Goal: Information Seeking & Learning: Learn about a topic

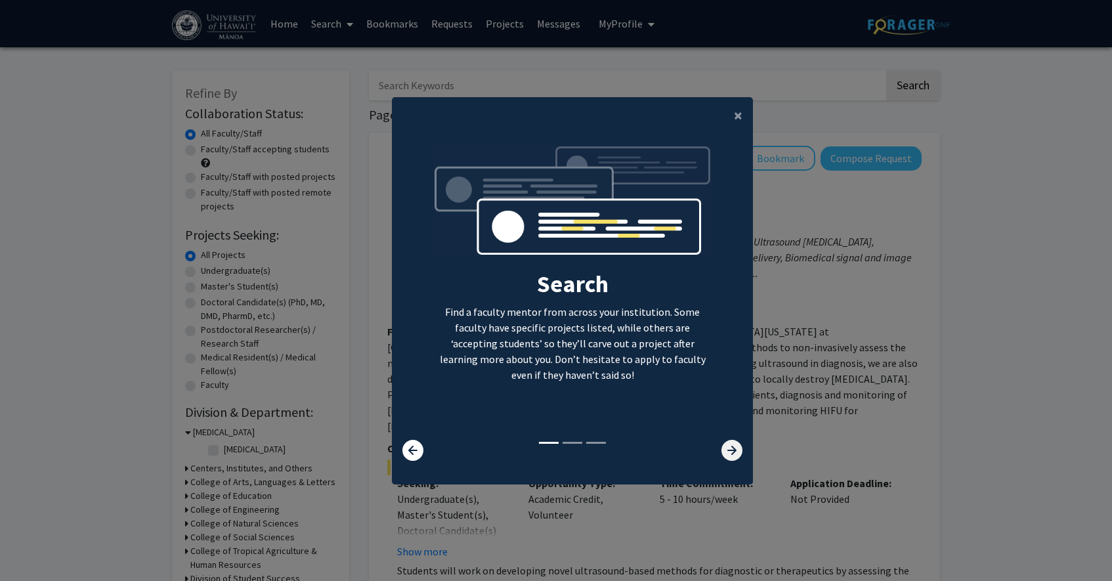
click at [723, 449] on icon at bounding box center [731, 450] width 21 height 21
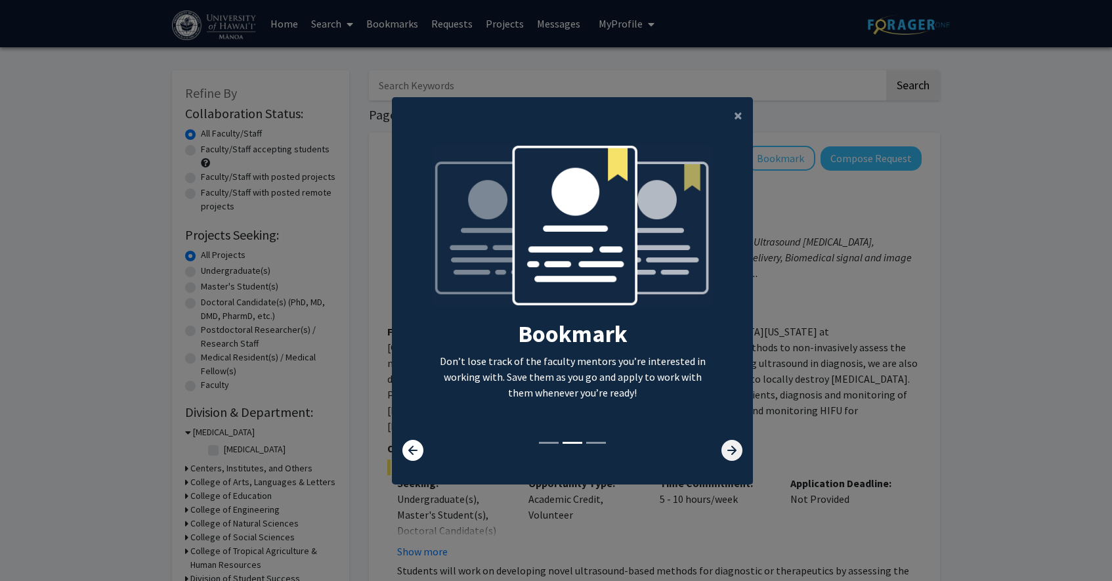
click at [723, 449] on icon at bounding box center [731, 450] width 21 height 21
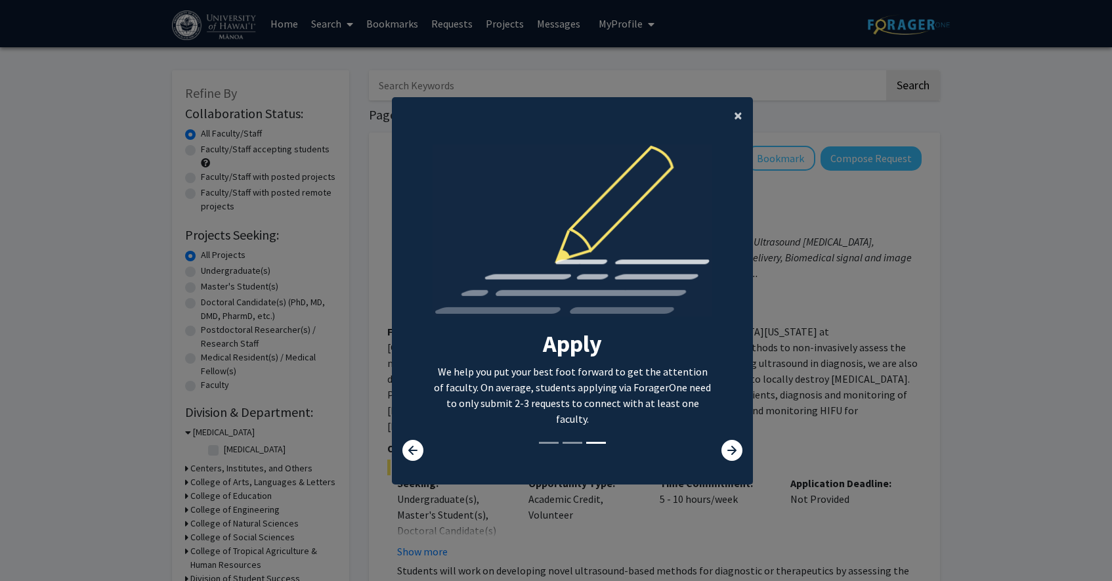
click at [729, 119] on button "×" at bounding box center [738, 115] width 30 height 37
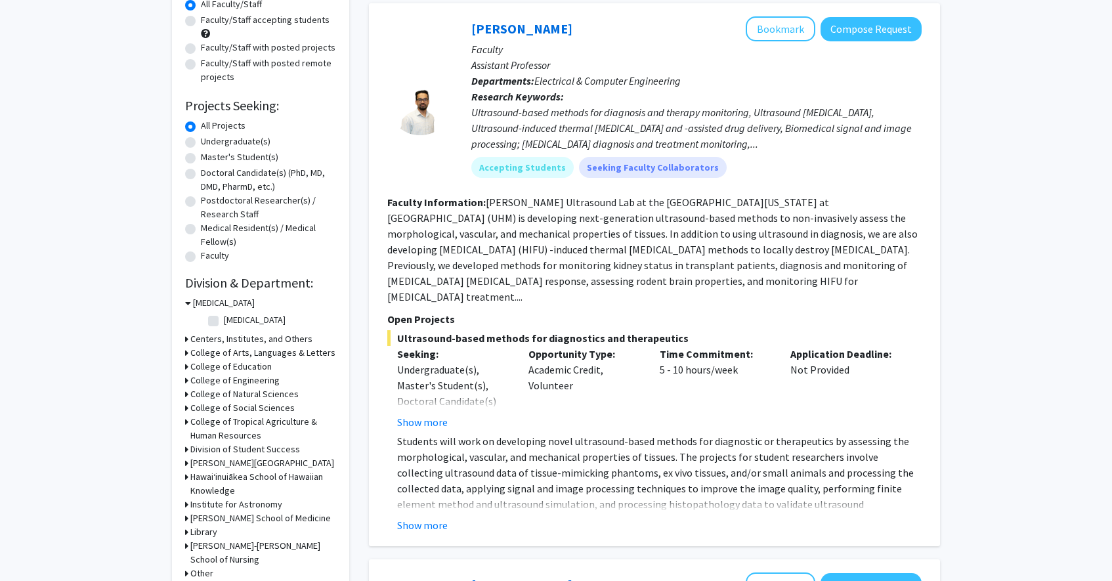
scroll to position [126, 0]
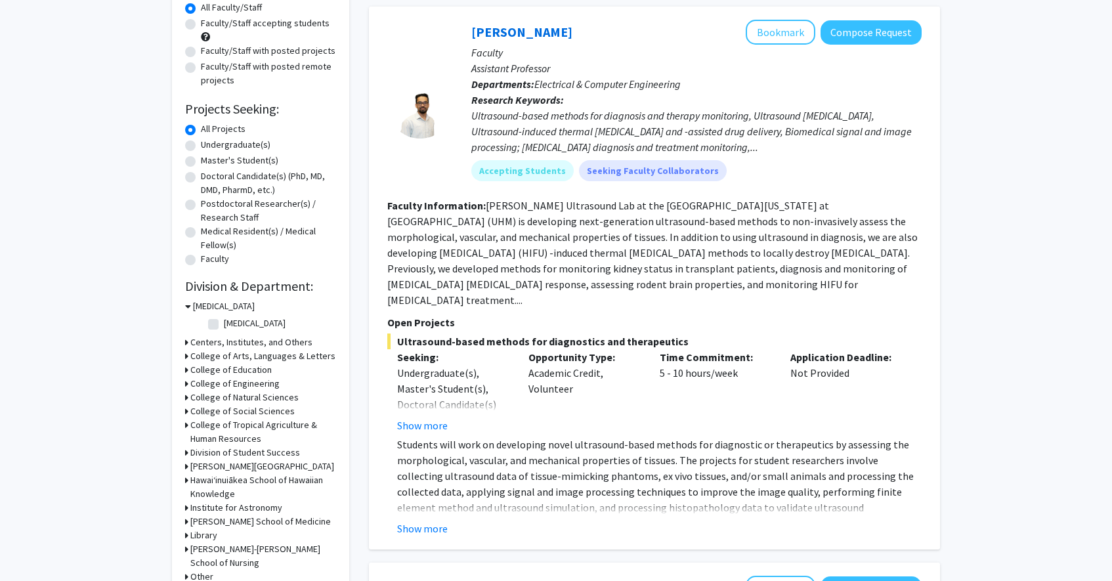
click at [201, 144] on label "Undergraduate(s)" at bounding box center [236, 145] width 70 height 14
click at [201, 144] on input "Undergraduate(s)" at bounding box center [205, 142] width 9 height 9
radio input "true"
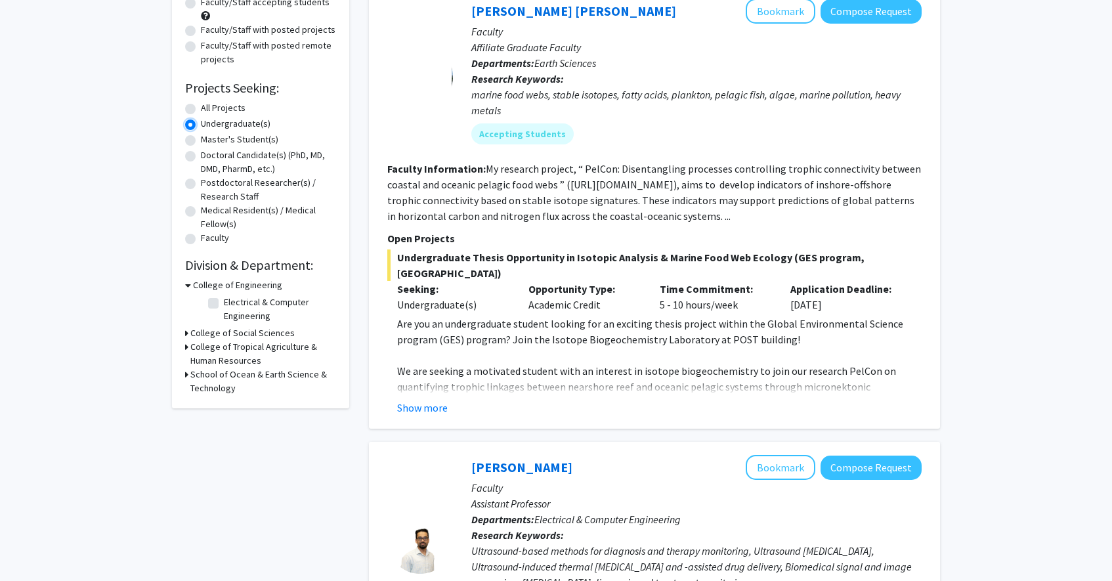
scroll to position [198, 0]
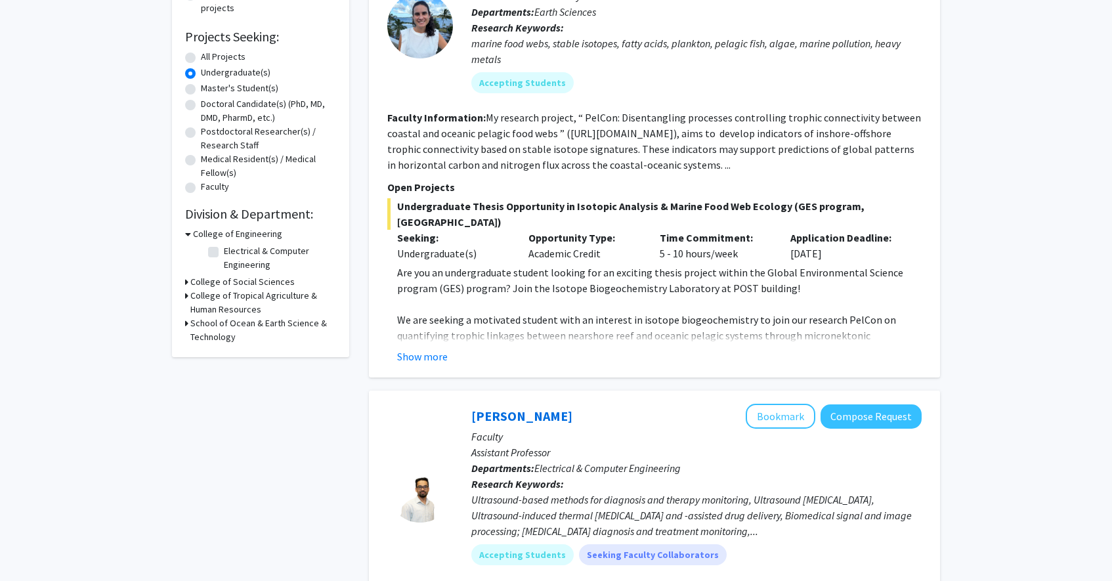
click at [188, 326] on div "School of Ocean & Earth Science & Technology" at bounding box center [260, 330] width 151 height 28
click at [186, 326] on icon at bounding box center [186, 323] width 3 height 14
click at [222, 349] on fg-checkbox "(Select All) (Select All)" at bounding box center [270, 355] width 125 height 16
click at [224, 351] on label "(Select All)" at bounding box center [245, 354] width 42 height 14
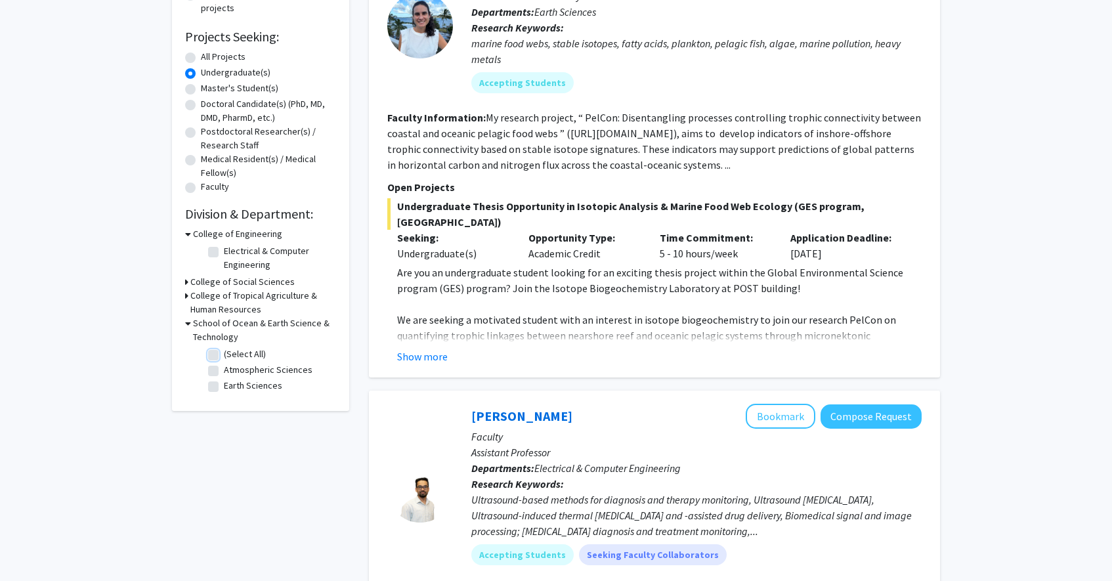
click at [224, 351] on input "(Select All)" at bounding box center [228, 351] width 9 height 9
checkbox input "true"
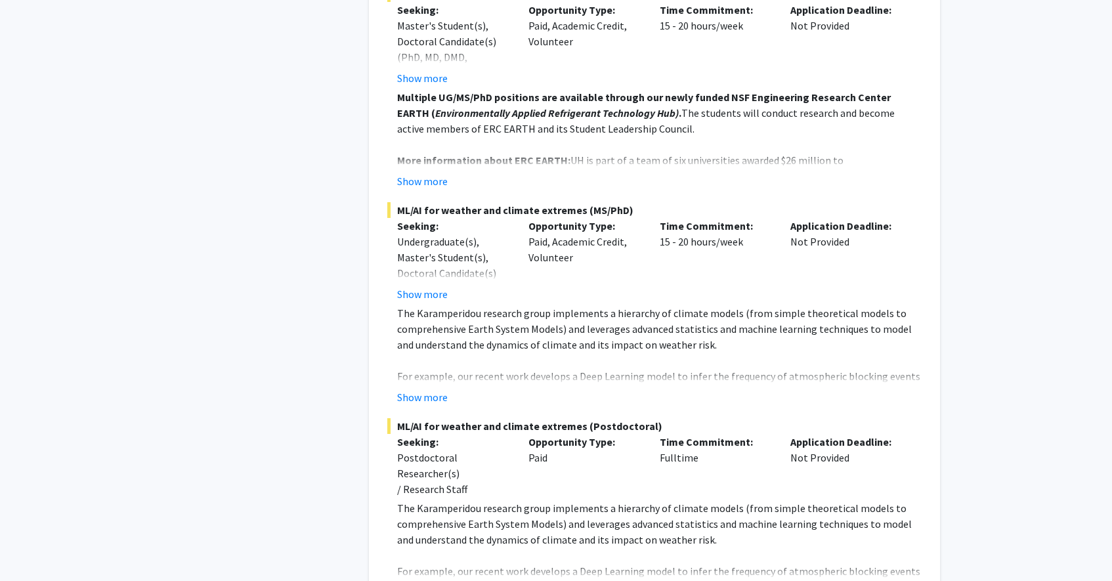
scroll to position [1318, 0]
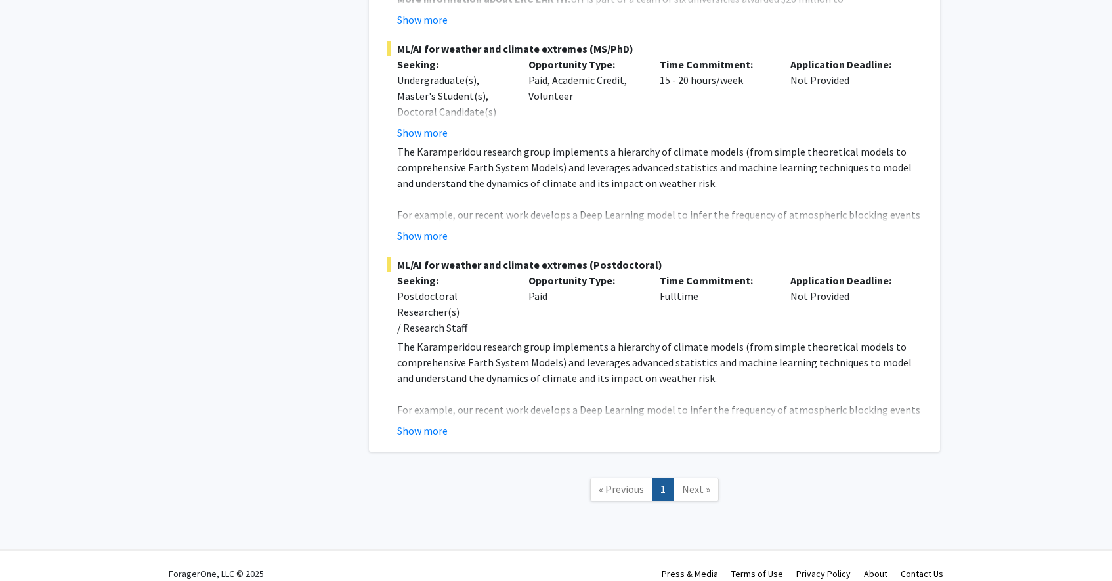
click at [693, 482] on span "Next »" at bounding box center [696, 488] width 28 height 13
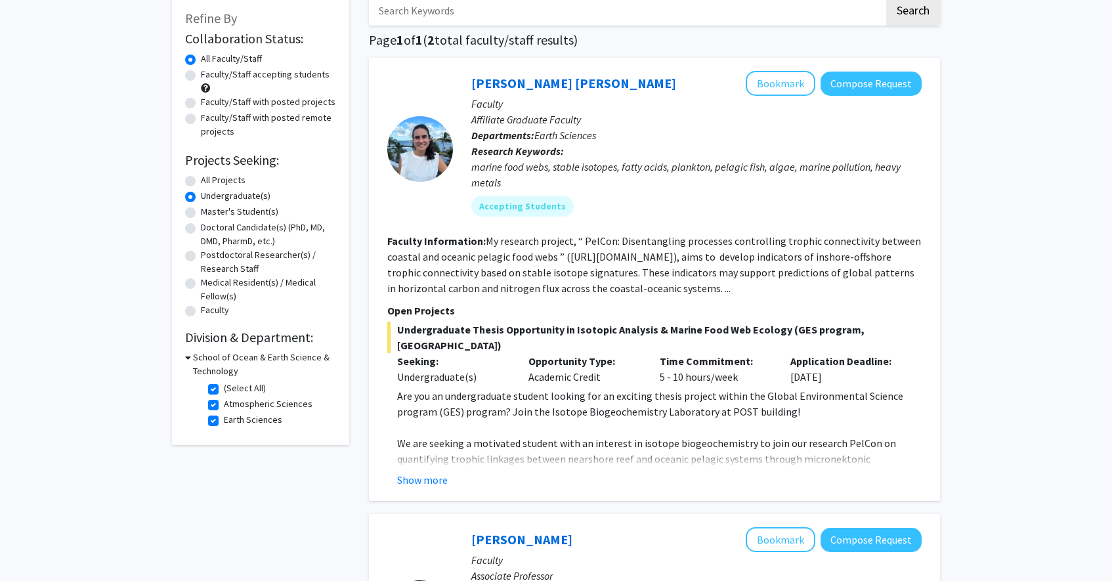
scroll to position [72, 0]
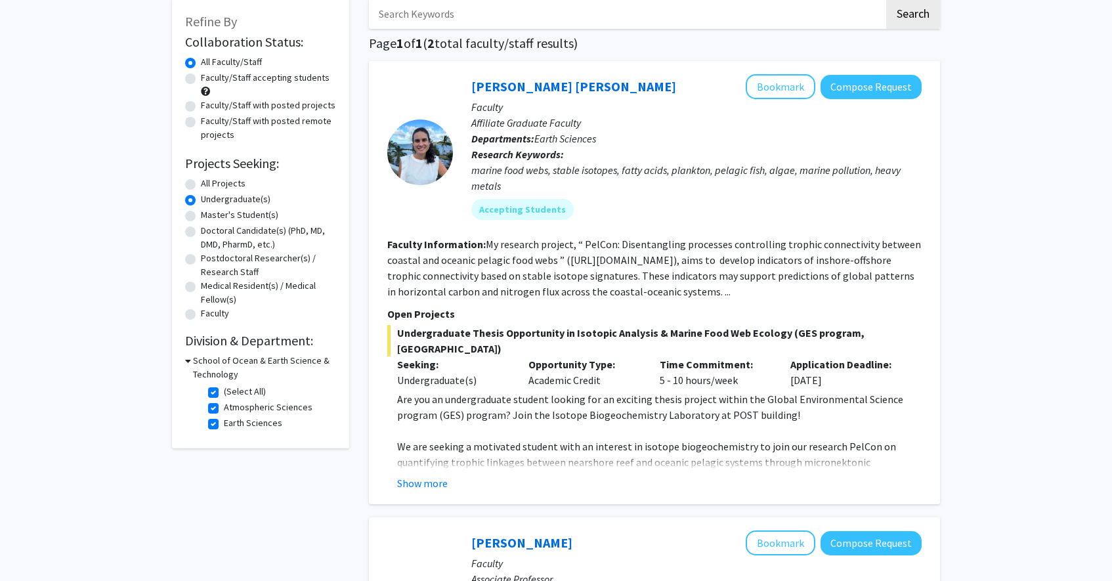
click at [189, 361] on icon at bounding box center [188, 361] width 6 height 14
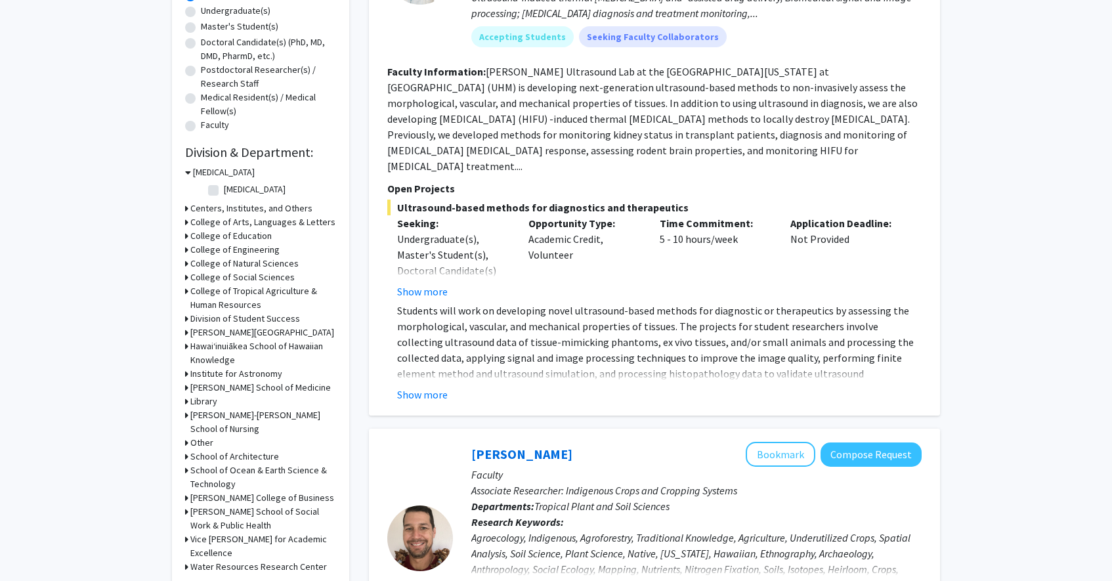
scroll to position [242, 0]
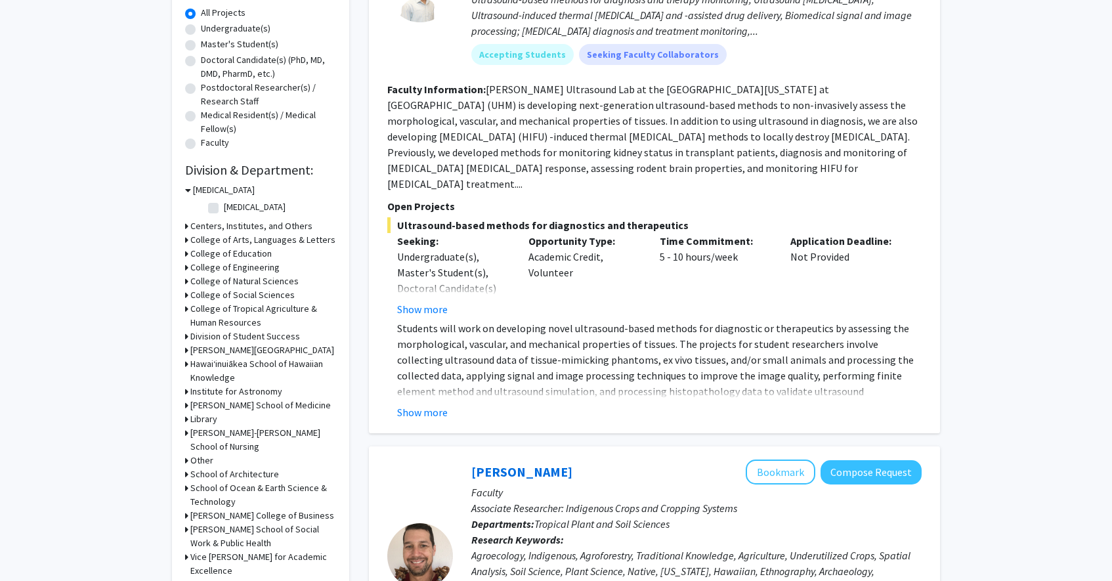
click at [188, 190] on icon at bounding box center [188, 190] width 6 height 14
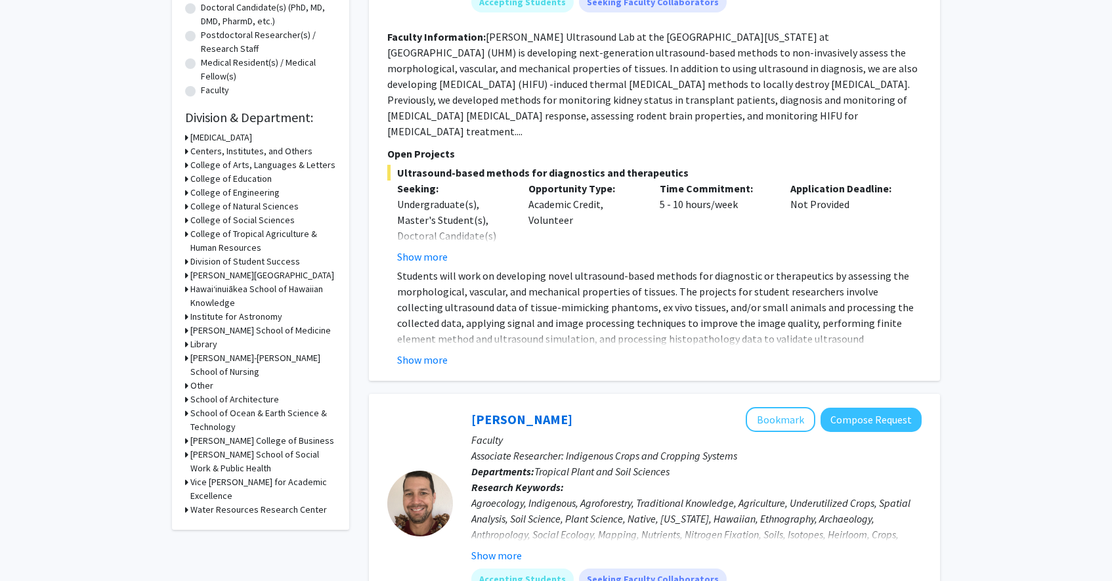
scroll to position [298, 0]
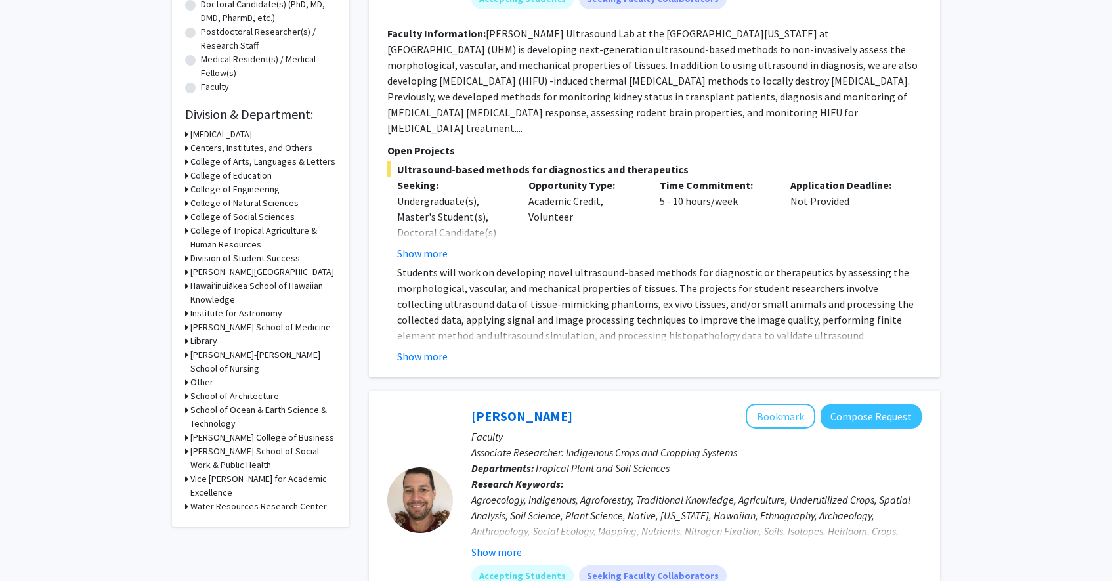
click at [186, 205] on icon at bounding box center [186, 203] width 3 height 14
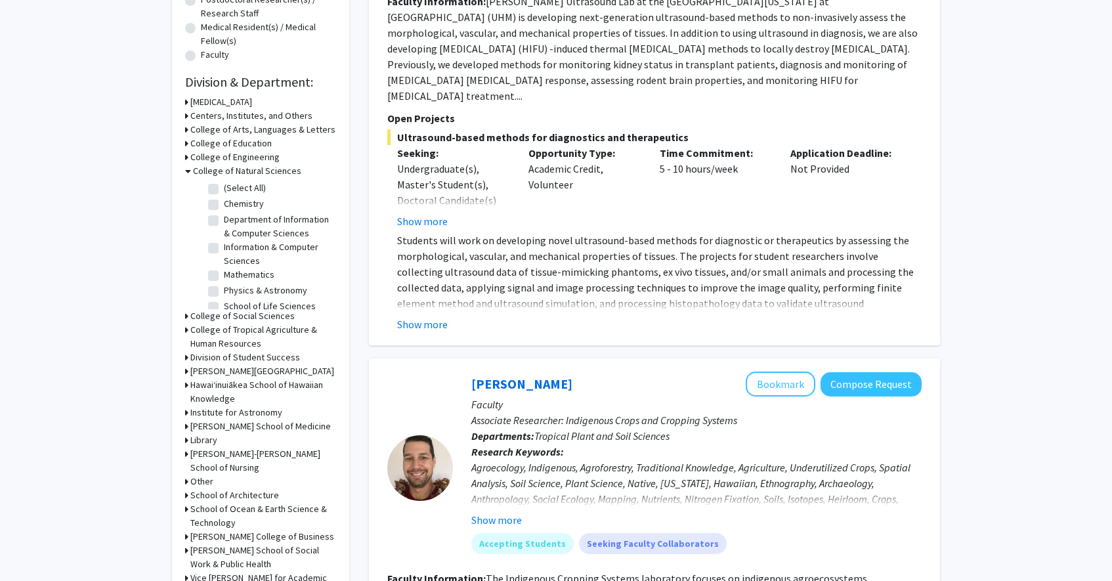
scroll to position [9, 0]
click at [189, 173] on icon at bounding box center [188, 171] width 6 height 14
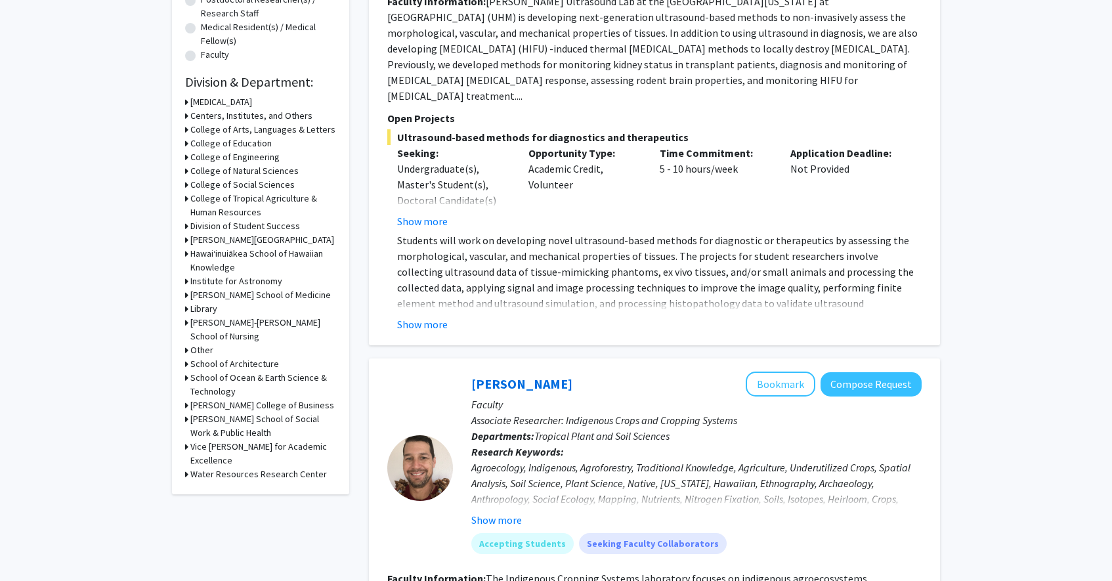
click at [187, 377] on icon at bounding box center [186, 378] width 3 height 14
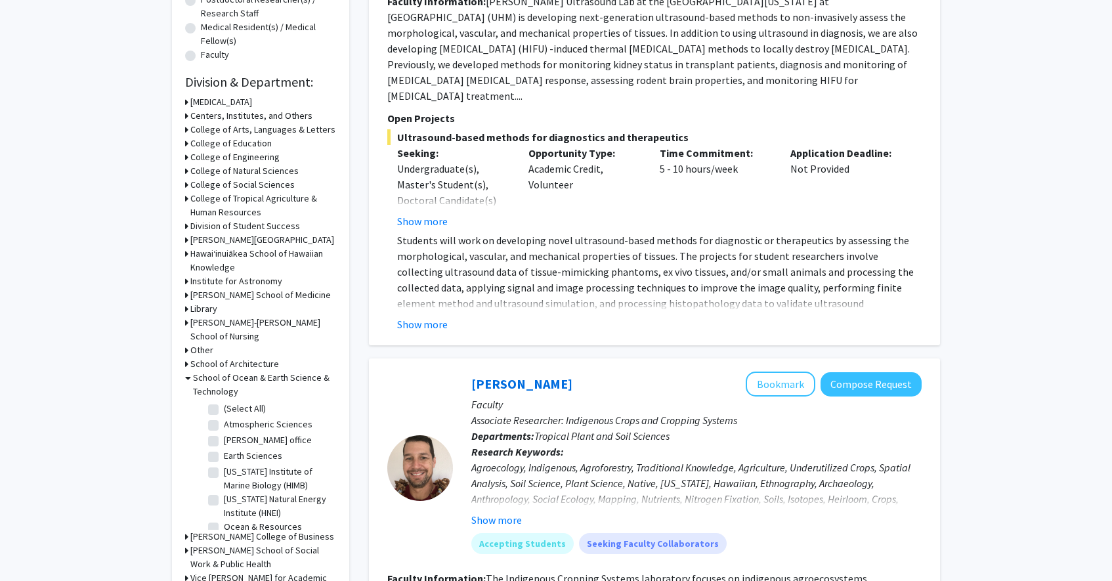
click at [224, 407] on label "(Select All)" at bounding box center [245, 409] width 42 height 14
click at [224, 407] on input "(Select All)" at bounding box center [228, 406] width 9 height 9
checkbox input "true"
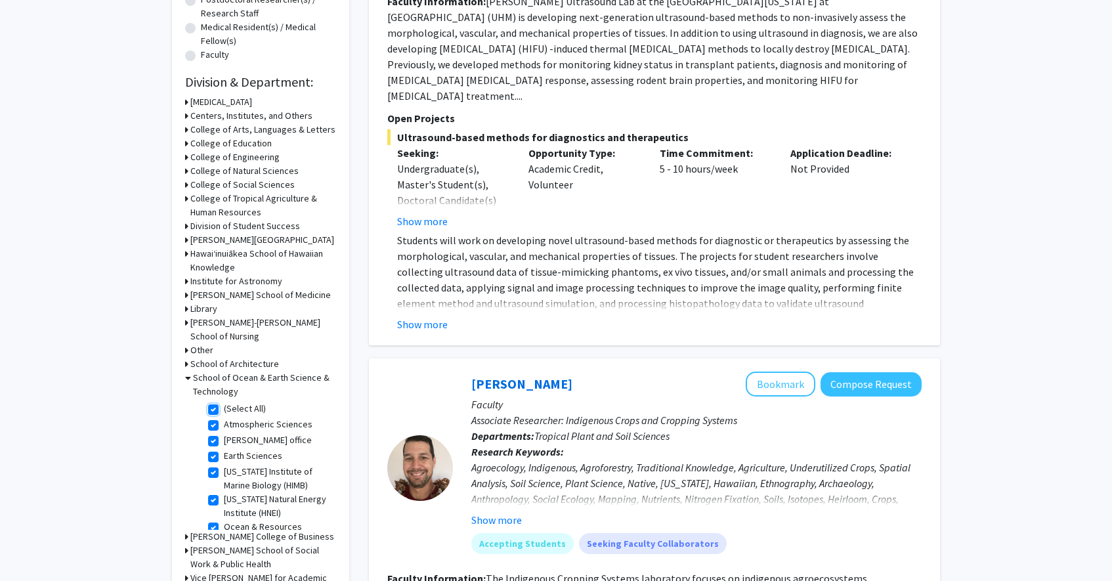
checkbox input "true"
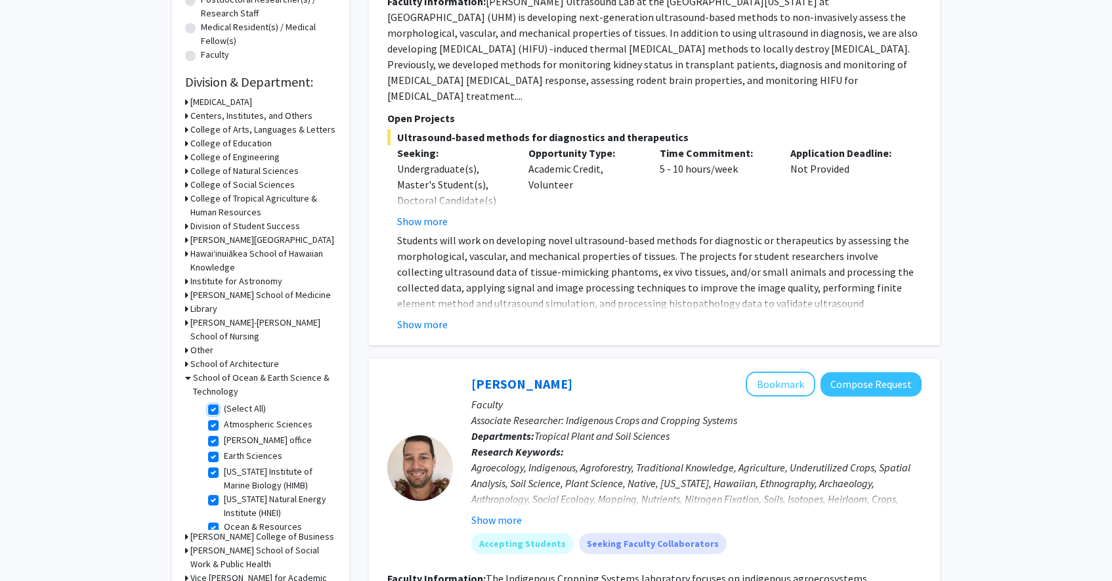
checkbox input "true"
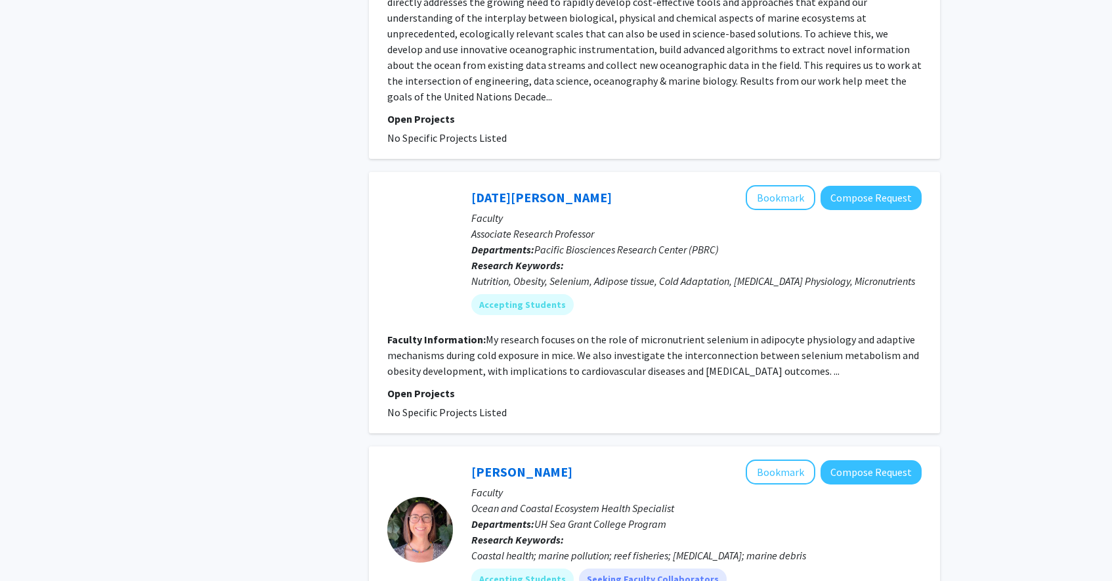
scroll to position [4052, 0]
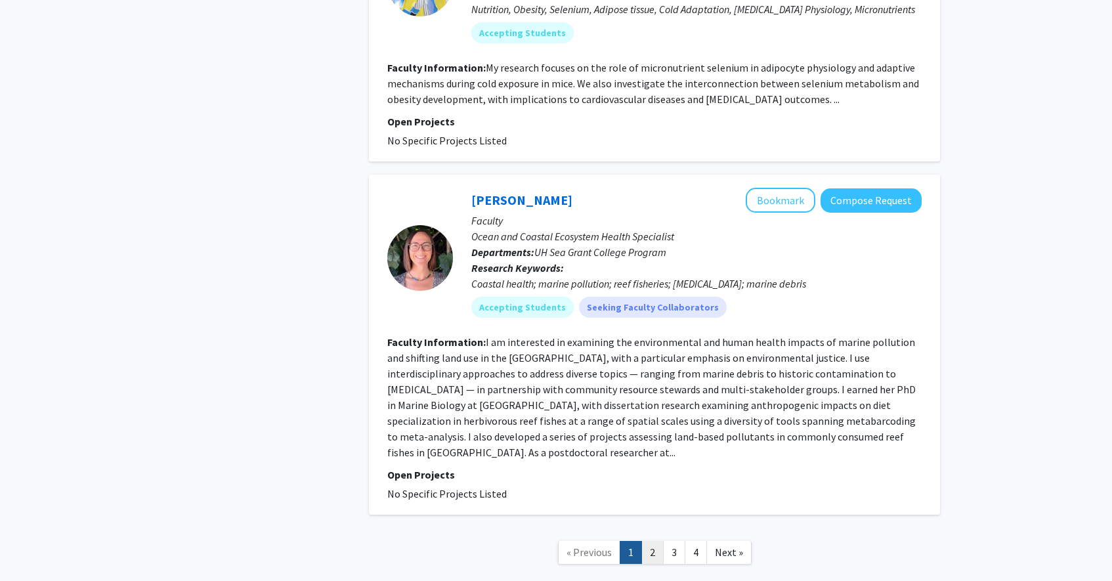
click at [652, 541] on link "2" at bounding box center [652, 552] width 22 height 23
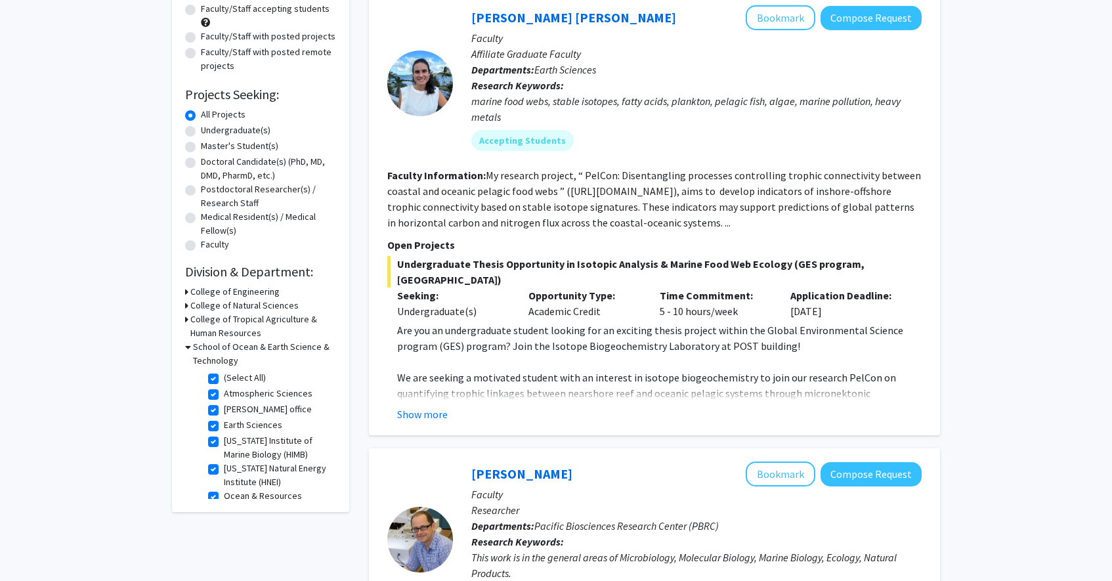
scroll to position [2606, 0]
